Goal: Information Seeking & Learning: Learn about a topic

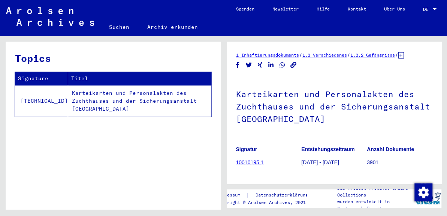
click at [131, 161] on div "Topics Signature Titel [TECHNICAL_ID] Karteikarten und Personalakten des Zuchth…" at bounding box center [113, 128] width 215 height 173
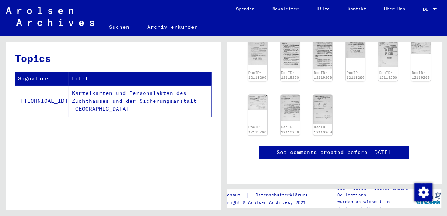
scroll to position [399, 0]
click at [124, 102] on td "Karteikarten und Personalakten des Zuchthauses und der Sicherungsanstalt [GEOGR…" at bounding box center [139, 100] width 143 height 31
click at [110, 95] on td "Karteikarten und Personalakten des Zuchthauses und der Sicherungsanstalt [GEOGR…" at bounding box center [139, 100] width 143 height 31
click at [77, 94] on td "Karteikarten und Personalakten des Zuchthauses und der Sicherungsanstalt [GEOGR…" at bounding box center [139, 100] width 143 height 31
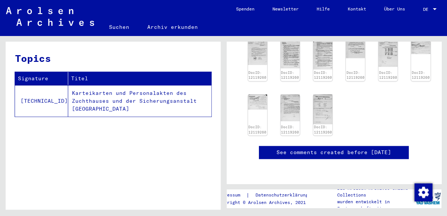
click at [77, 94] on td "Karteikarten und Personalakten des Zuchthauses und der Sicherungsanstalt [GEOGR…" at bounding box center [139, 100] width 143 height 31
click at [28, 97] on td "[TECHNICAL_ID]" at bounding box center [41, 100] width 53 height 31
click at [118, 91] on td "Karteikarten und Personalakten des Zuchthauses und der Sicherungsanstalt [GEOGR…" at bounding box center [139, 100] width 143 height 31
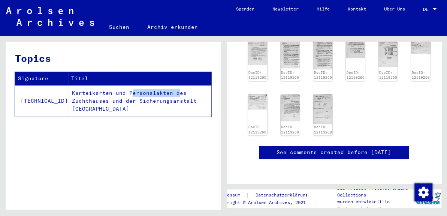
click at [313, 148] on link "See comments created before [DATE]" at bounding box center [333, 152] width 115 height 8
click at [250, 93] on img at bounding box center [257, 101] width 20 height 16
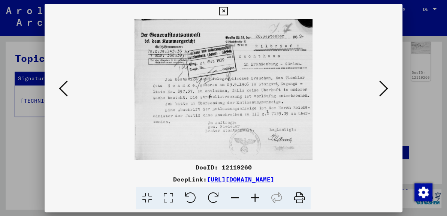
click at [255, 194] on icon at bounding box center [254, 197] width 20 height 23
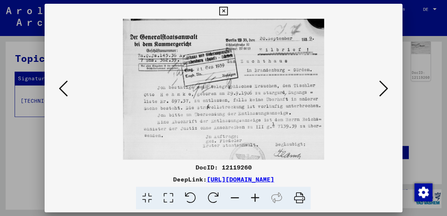
click at [255, 194] on icon at bounding box center [254, 197] width 20 height 23
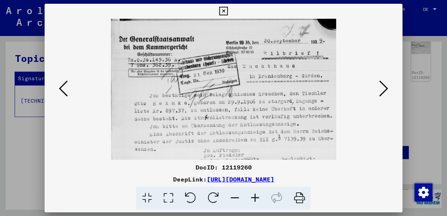
click at [381, 94] on icon at bounding box center [383, 88] width 9 height 18
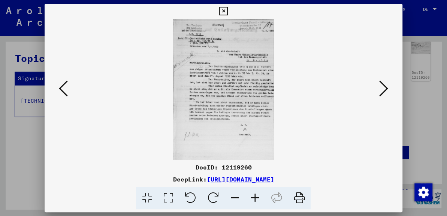
click at [254, 196] on icon at bounding box center [254, 197] width 20 height 23
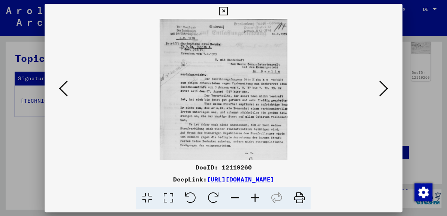
click at [254, 196] on icon at bounding box center [254, 197] width 20 height 23
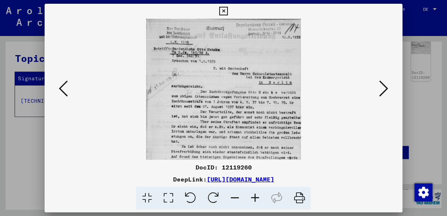
click at [254, 196] on icon at bounding box center [254, 197] width 20 height 23
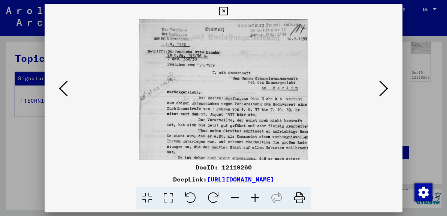
click at [381, 94] on icon at bounding box center [383, 88] width 9 height 18
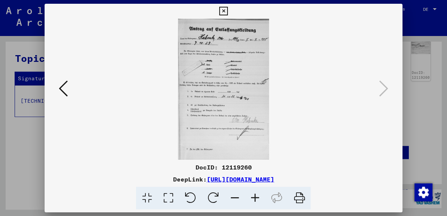
click at [251, 198] on icon at bounding box center [254, 197] width 20 height 23
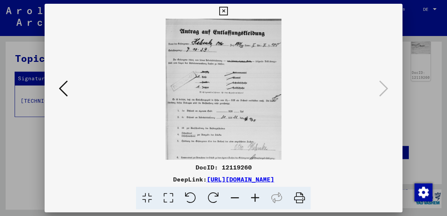
click at [251, 198] on icon at bounding box center [254, 197] width 20 height 23
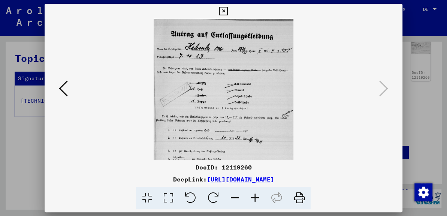
click at [251, 198] on icon at bounding box center [254, 197] width 20 height 23
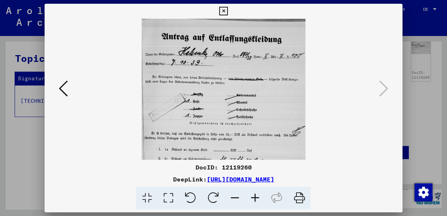
click at [64, 97] on icon at bounding box center [63, 88] width 9 height 18
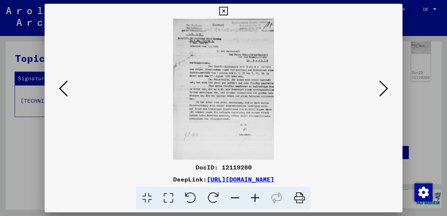
click at [64, 97] on icon at bounding box center [63, 88] width 9 height 18
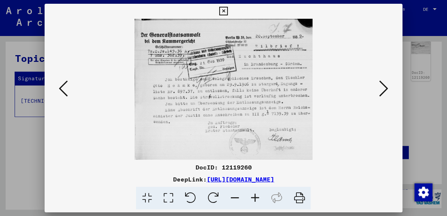
click at [64, 97] on icon at bounding box center [63, 88] width 9 height 18
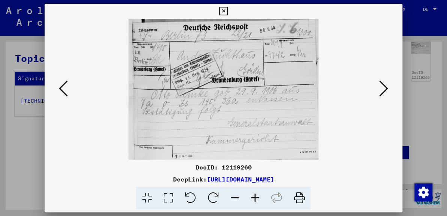
click at [64, 97] on icon at bounding box center [63, 88] width 9 height 18
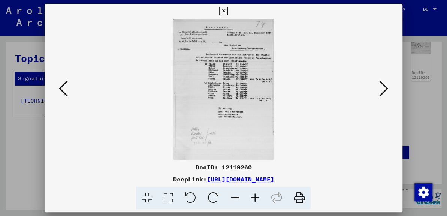
click at [254, 194] on icon at bounding box center [254, 197] width 20 height 23
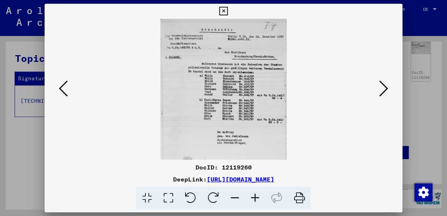
click at [254, 194] on icon at bounding box center [254, 197] width 20 height 23
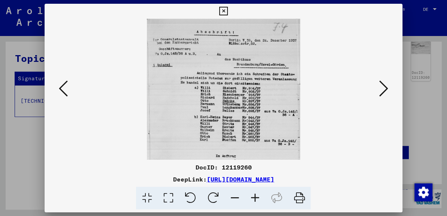
click at [254, 194] on icon at bounding box center [254, 197] width 20 height 23
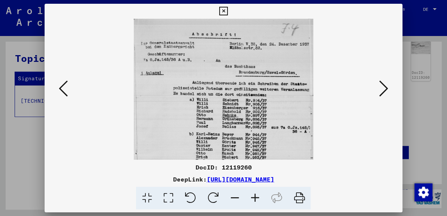
click at [251, 195] on icon at bounding box center [254, 197] width 20 height 23
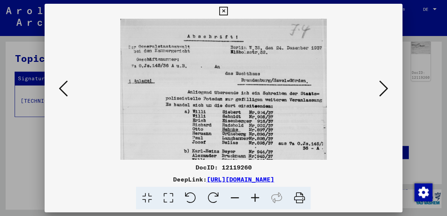
click at [251, 195] on icon at bounding box center [254, 197] width 20 height 23
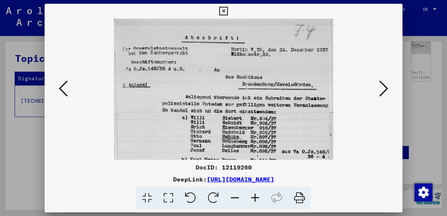
click at [251, 195] on icon at bounding box center [254, 197] width 20 height 23
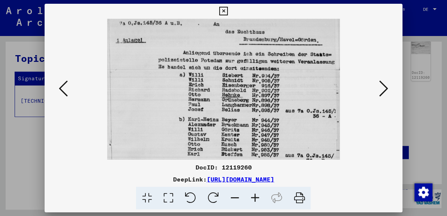
scroll to position [49, 0]
drag, startPoint x: 255, startPoint y: 113, endPoint x: 234, endPoint y: 60, distance: 57.3
click at [234, 60] on img at bounding box center [223, 134] width 232 height 328
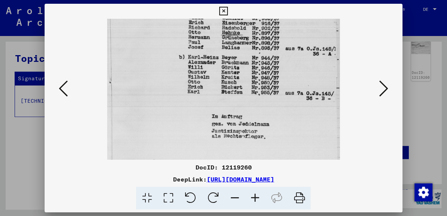
scroll to position [124, 0]
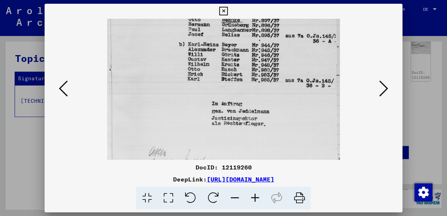
drag, startPoint x: 307, startPoint y: 123, endPoint x: 292, endPoint y: 46, distance: 78.5
click at [292, 46] on img at bounding box center [223, 59] width 232 height 328
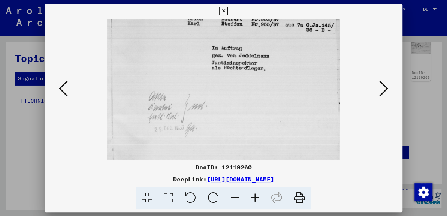
scroll to position [187, 0]
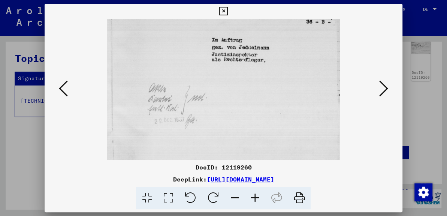
drag, startPoint x: 283, startPoint y: 152, endPoint x: 278, endPoint y: 51, distance: 101.5
click at [64, 92] on icon at bounding box center [63, 88] width 9 height 18
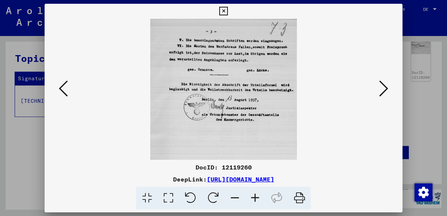
click at [64, 92] on icon at bounding box center [63, 88] width 9 height 18
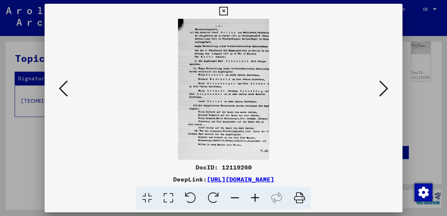
click at [256, 198] on icon at bounding box center [254, 197] width 20 height 23
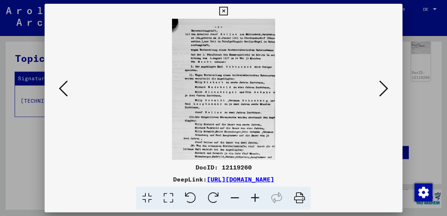
click at [256, 198] on icon at bounding box center [254, 197] width 20 height 23
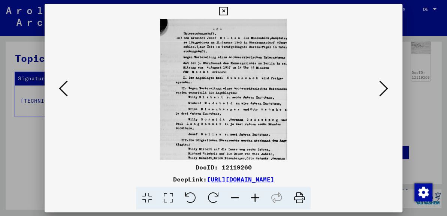
click at [256, 198] on icon at bounding box center [254, 197] width 20 height 23
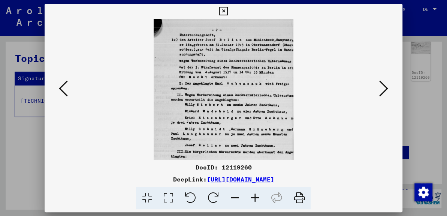
click at [256, 198] on icon at bounding box center [254, 197] width 20 height 23
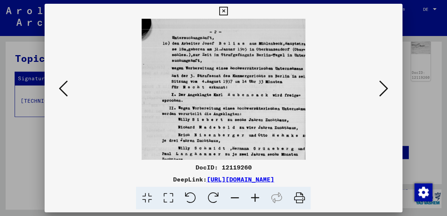
click at [74, 97] on viewer-one-image at bounding box center [223, 89] width 306 height 141
click at [62, 86] on icon at bounding box center [63, 88] width 9 height 18
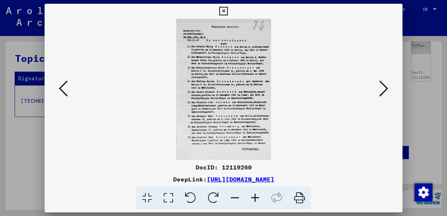
click at [255, 199] on icon at bounding box center [254, 197] width 20 height 23
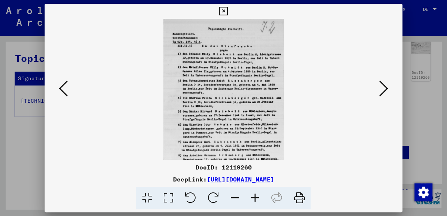
click at [255, 199] on icon at bounding box center [254, 197] width 20 height 23
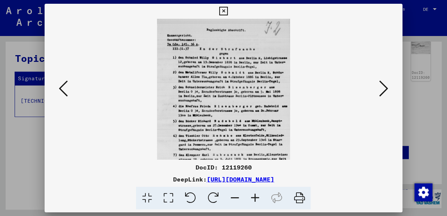
click at [255, 199] on icon at bounding box center [254, 197] width 20 height 23
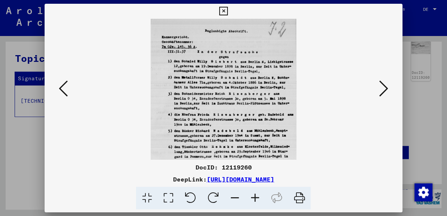
click at [255, 199] on icon at bounding box center [254, 197] width 20 height 23
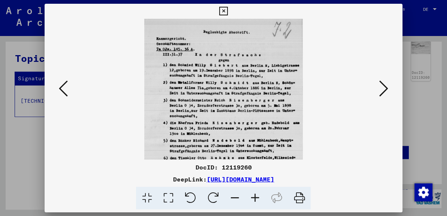
click at [381, 89] on icon at bounding box center [383, 88] width 9 height 18
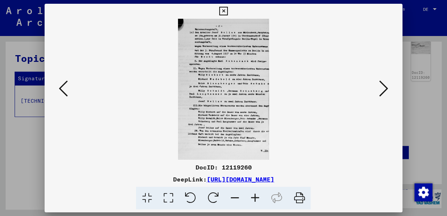
click at [254, 195] on icon at bounding box center [254, 197] width 20 height 23
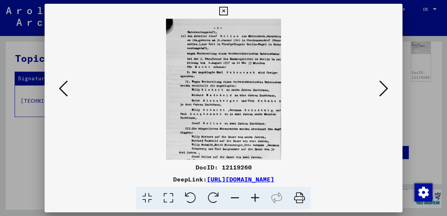
click at [254, 195] on icon at bounding box center [254, 197] width 20 height 23
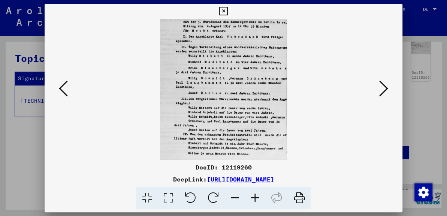
scroll to position [42, 0]
drag, startPoint x: 226, startPoint y: 113, endPoint x: 219, endPoint y: 68, distance: 45.5
click at [219, 68] on img at bounding box center [223, 75] width 127 height 197
click at [298, 198] on icon at bounding box center [298, 197] width 23 height 23
click at [294, 196] on icon at bounding box center [298, 197] width 23 height 23
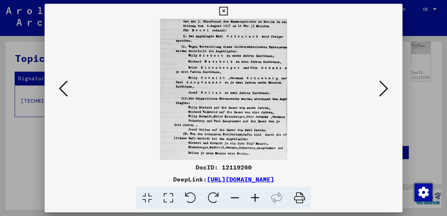
click at [385, 89] on icon at bounding box center [383, 88] width 9 height 18
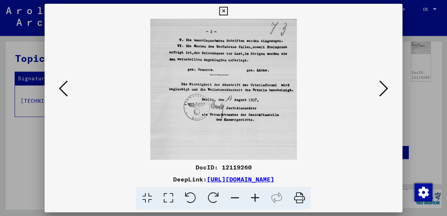
scroll to position [0, 0]
click at [65, 71] on div at bounding box center [223, 89] width 357 height 141
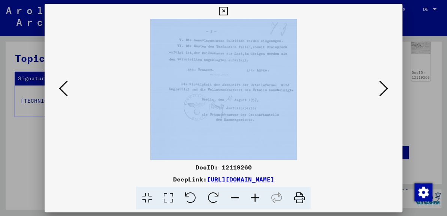
click at [65, 71] on div at bounding box center [223, 89] width 357 height 141
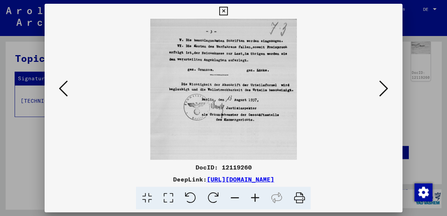
click at [60, 92] on icon at bounding box center [63, 88] width 9 height 18
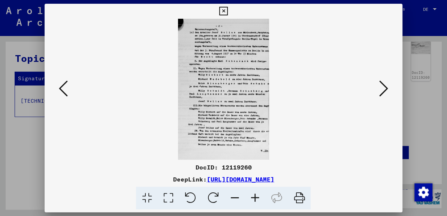
click at [60, 92] on icon at bounding box center [63, 88] width 9 height 18
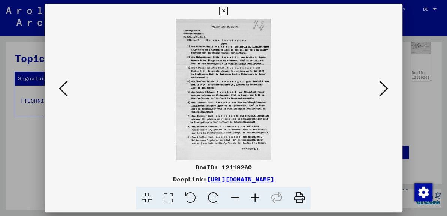
click at [60, 92] on icon at bounding box center [63, 88] width 9 height 18
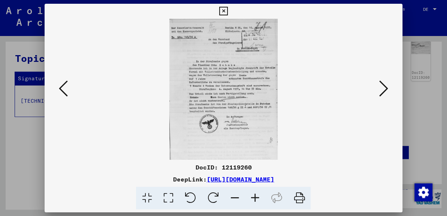
click at [251, 198] on icon at bounding box center [254, 197] width 20 height 23
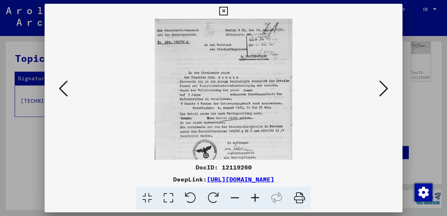
click at [251, 198] on icon at bounding box center [254, 197] width 20 height 23
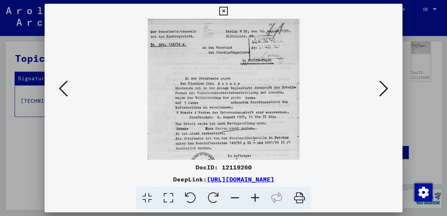
drag, startPoint x: 389, startPoint y: 93, endPoint x: 383, endPoint y: 89, distance: 7.9
click at [383, 89] on button at bounding box center [383, 88] width 13 height 21
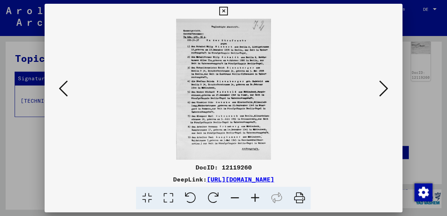
click at [383, 89] on icon at bounding box center [383, 88] width 9 height 18
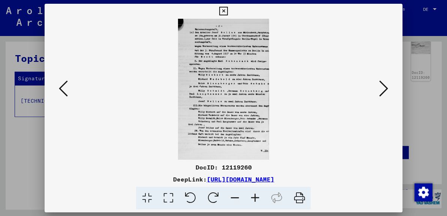
click at [383, 89] on icon at bounding box center [383, 88] width 9 height 18
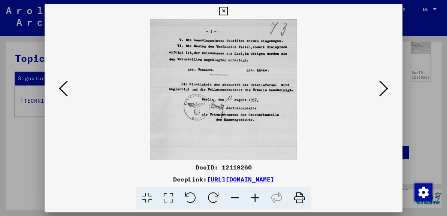
click at [68, 98] on button at bounding box center [63, 88] width 13 height 21
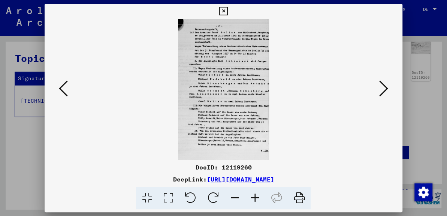
click at [299, 195] on icon at bounding box center [298, 197] width 23 height 23
click at [59, 87] on icon at bounding box center [63, 88] width 9 height 18
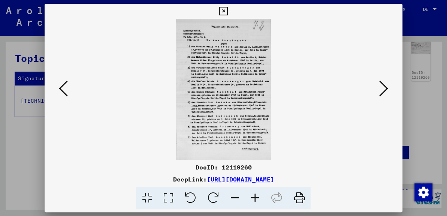
click at [295, 197] on icon at bounding box center [298, 197] width 23 height 23
click at [68, 98] on button at bounding box center [63, 88] width 13 height 21
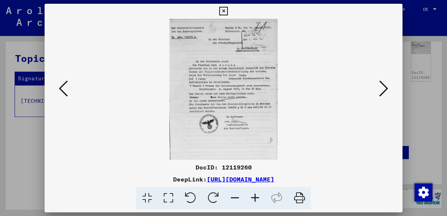
click at [68, 98] on button at bounding box center [63, 88] width 13 height 21
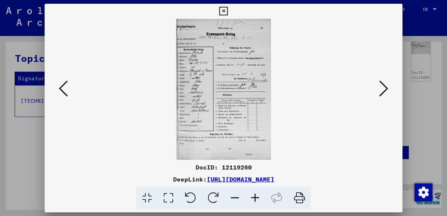
click at [68, 98] on button at bounding box center [63, 88] width 13 height 21
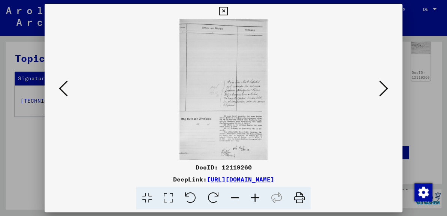
click at [382, 86] on icon at bounding box center [383, 88] width 9 height 18
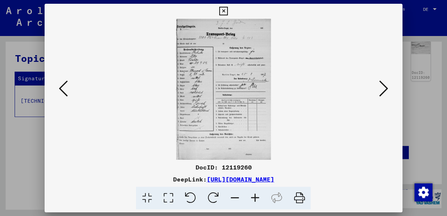
click at [257, 199] on icon at bounding box center [254, 197] width 20 height 23
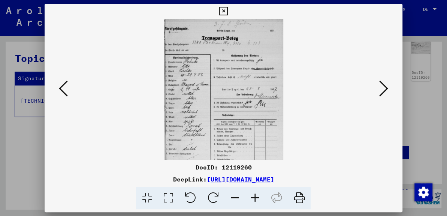
click at [257, 199] on icon at bounding box center [254, 197] width 20 height 23
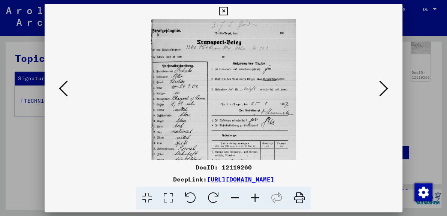
click at [257, 199] on icon at bounding box center [254, 197] width 20 height 23
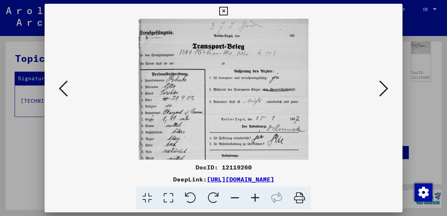
click at [257, 199] on icon at bounding box center [254, 197] width 20 height 23
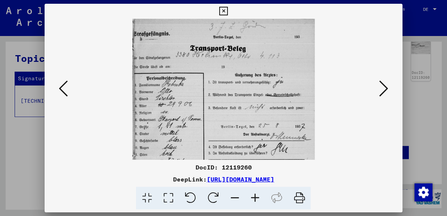
click at [60, 85] on icon at bounding box center [63, 88] width 9 height 18
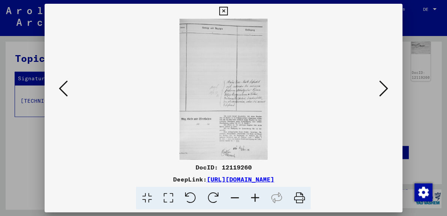
click at [254, 198] on icon at bounding box center [254, 197] width 20 height 23
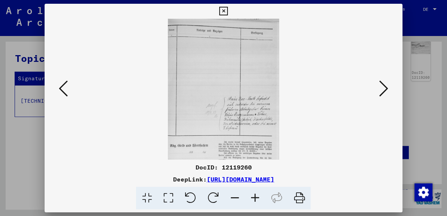
click at [254, 198] on icon at bounding box center [254, 197] width 20 height 23
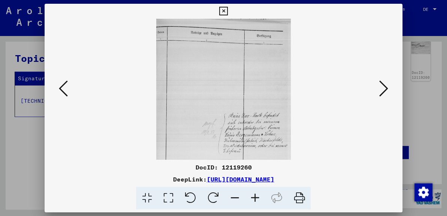
click at [254, 198] on icon at bounding box center [254, 197] width 20 height 23
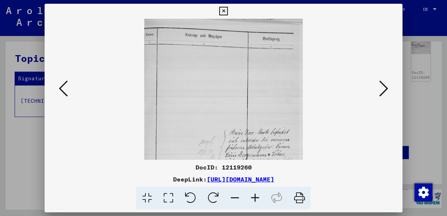
click at [64, 88] on icon at bounding box center [63, 88] width 9 height 18
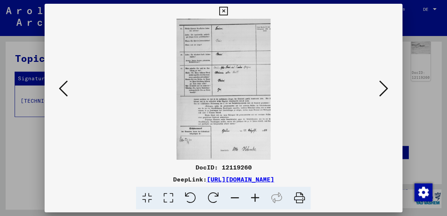
click at [255, 195] on icon at bounding box center [254, 197] width 20 height 23
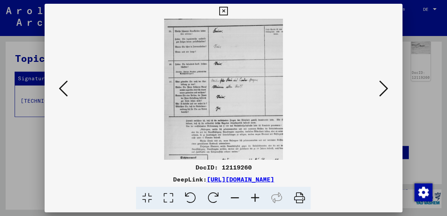
click at [255, 195] on icon at bounding box center [254, 197] width 20 height 23
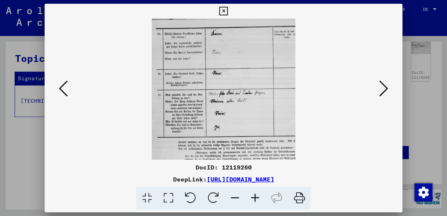
click at [255, 195] on icon at bounding box center [254, 197] width 20 height 23
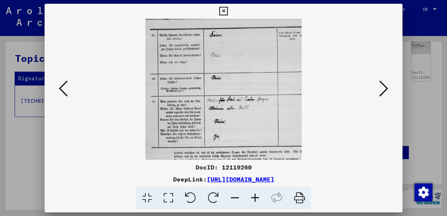
click at [255, 195] on icon at bounding box center [254, 197] width 20 height 23
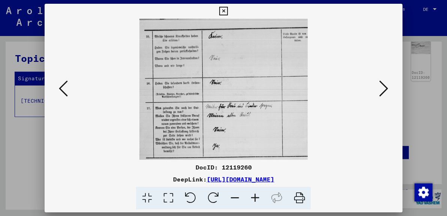
click at [255, 195] on icon at bounding box center [254, 197] width 20 height 23
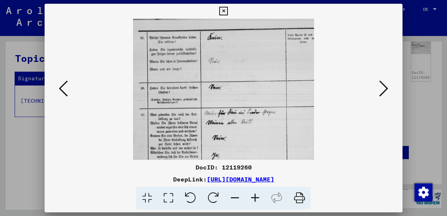
click at [255, 195] on icon at bounding box center [254, 197] width 20 height 23
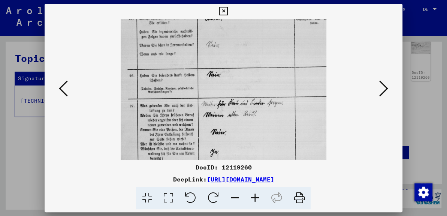
scroll to position [56, 0]
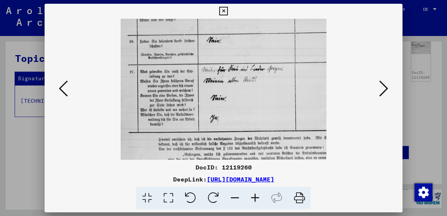
drag, startPoint x: 236, startPoint y: 143, endPoint x: 169, endPoint y: 71, distance: 97.7
click at [236, 86] on img at bounding box center [224, 117] width 206 height 309
click at [68, 90] on button at bounding box center [63, 88] width 13 height 21
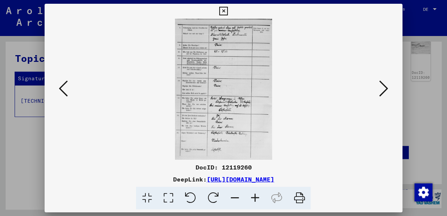
click at [68, 90] on button at bounding box center [63, 88] width 13 height 21
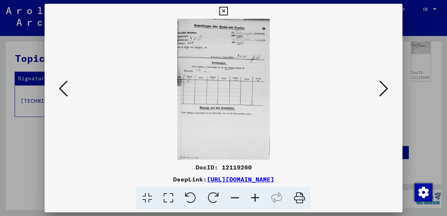
click at [68, 90] on button at bounding box center [63, 88] width 13 height 21
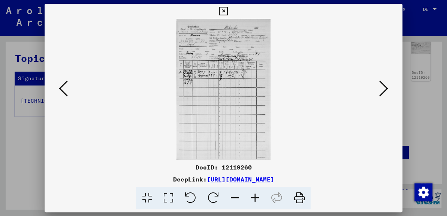
click at [68, 90] on button at bounding box center [63, 88] width 13 height 21
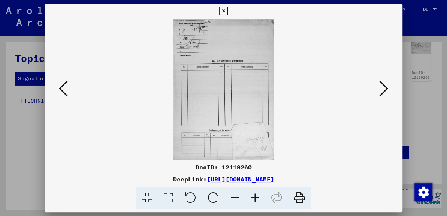
click at [68, 90] on button at bounding box center [63, 88] width 13 height 21
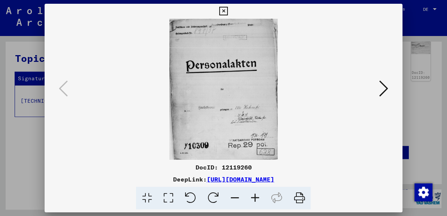
click at [386, 88] on icon at bounding box center [383, 88] width 9 height 18
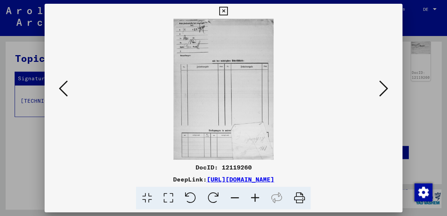
click at [386, 88] on icon at bounding box center [383, 88] width 9 height 18
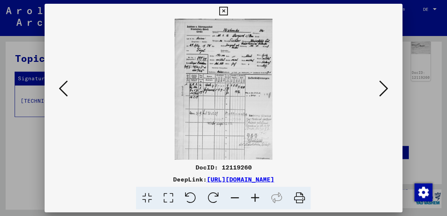
click at [255, 197] on icon at bounding box center [254, 197] width 20 height 23
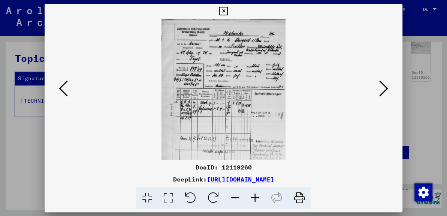
click at [255, 197] on icon at bounding box center [254, 197] width 20 height 23
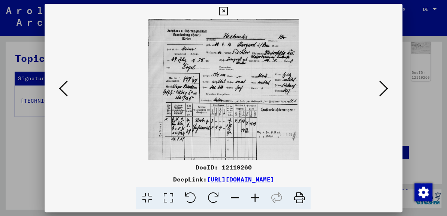
click at [255, 197] on icon at bounding box center [254, 197] width 20 height 23
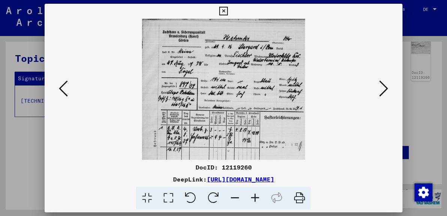
click at [383, 86] on icon at bounding box center [383, 88] width 9 height 18
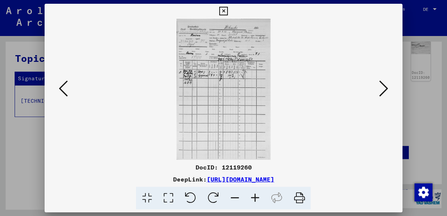
click at [255, 195] on icon at bounding box center [254, 197] width 20 height 23
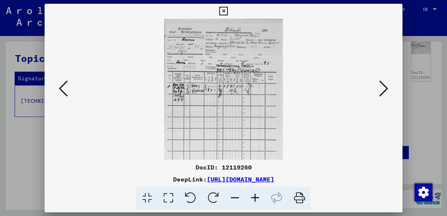
click at [255, 195] on icon at bounding box center [254, 197] width 20 height 23
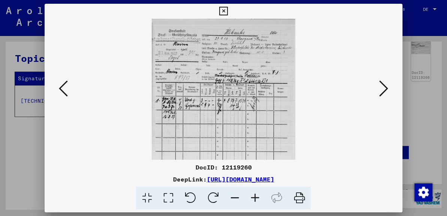
click at [255, 195] on icon at bounding box center [254, 197] width 20 height 23
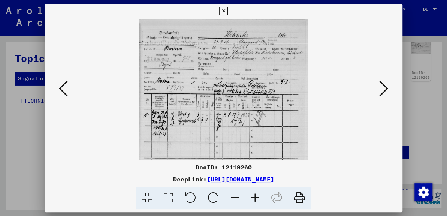
click at [255, 195] on icon at bounding box center [254, 197] width 20 height 23
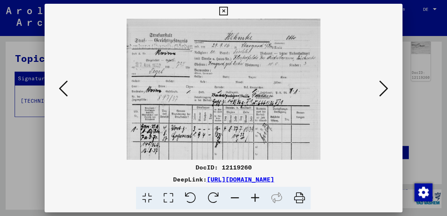
click at [255, 195] on icon at bounding box center [254, 197] width 20 height 23
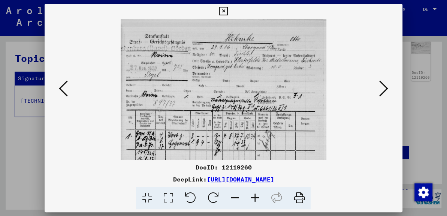
click at [379, 91] on icon at bounding box center [383, 88] width 9 height 18
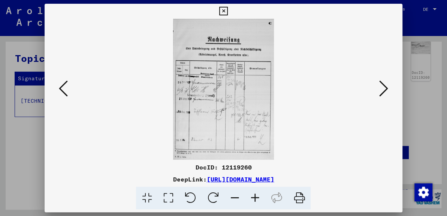
click at [258, 194] on icon at bounding box center [254, 197] width 20 height 23
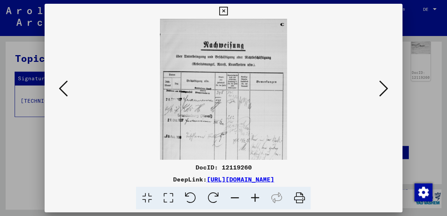
click at [258, 194] on icon at bounding box center [254, 197] width 20 height 23
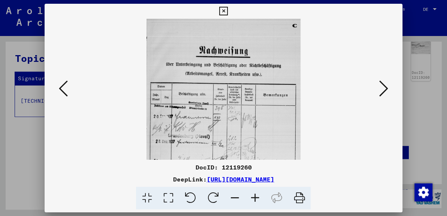
click at [258, 194] on icon at bounding box center [254, 197] width 20 height 23
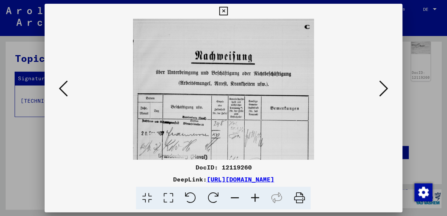
click at [381, 93] on icon at bounding box center [383, 88] width 9 height 18
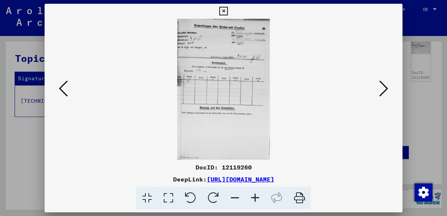
click at [257, 197] on icon at bounding box center [254, 197] width 20 height 23
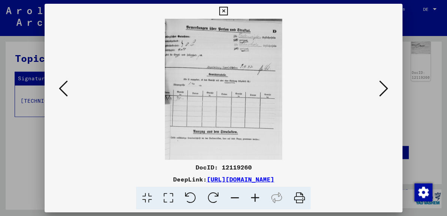
click at [257, 197] on icon at bounding box center [254, 197] width 20 height 23
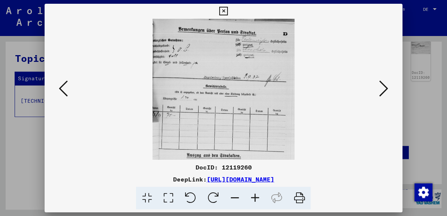
click at [257, 197] on icon at bounding box center [254, 197] width 20 height 23
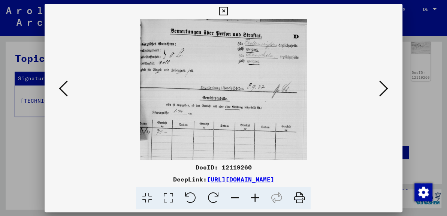
click at [386, 80] on icon at bounding box center [383, 88] width 9 height 18
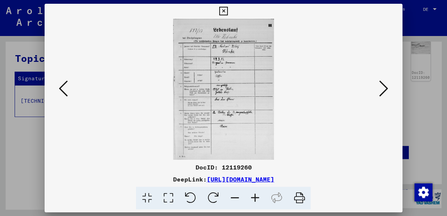
click at [254, 198] on icon at bounding box center [254, 197] width 20 height 23
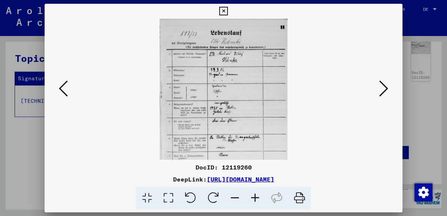
click at [254, 198] on icon at bounding box center [254, 197] width 20 height 23
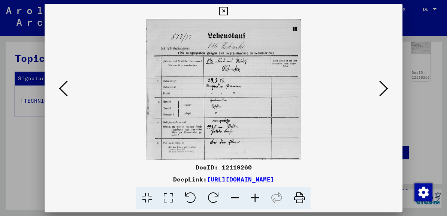
click at [254, 198] on icon at bounding box center [254, 197] width 20 height 23
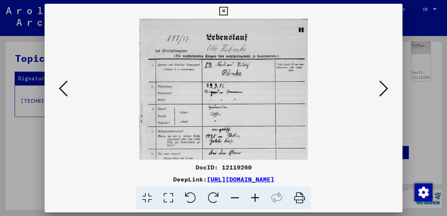
click at [224, 11] on icon at bounding box center [223, 11] width 9 height 9
